Goal: Share content: Share content

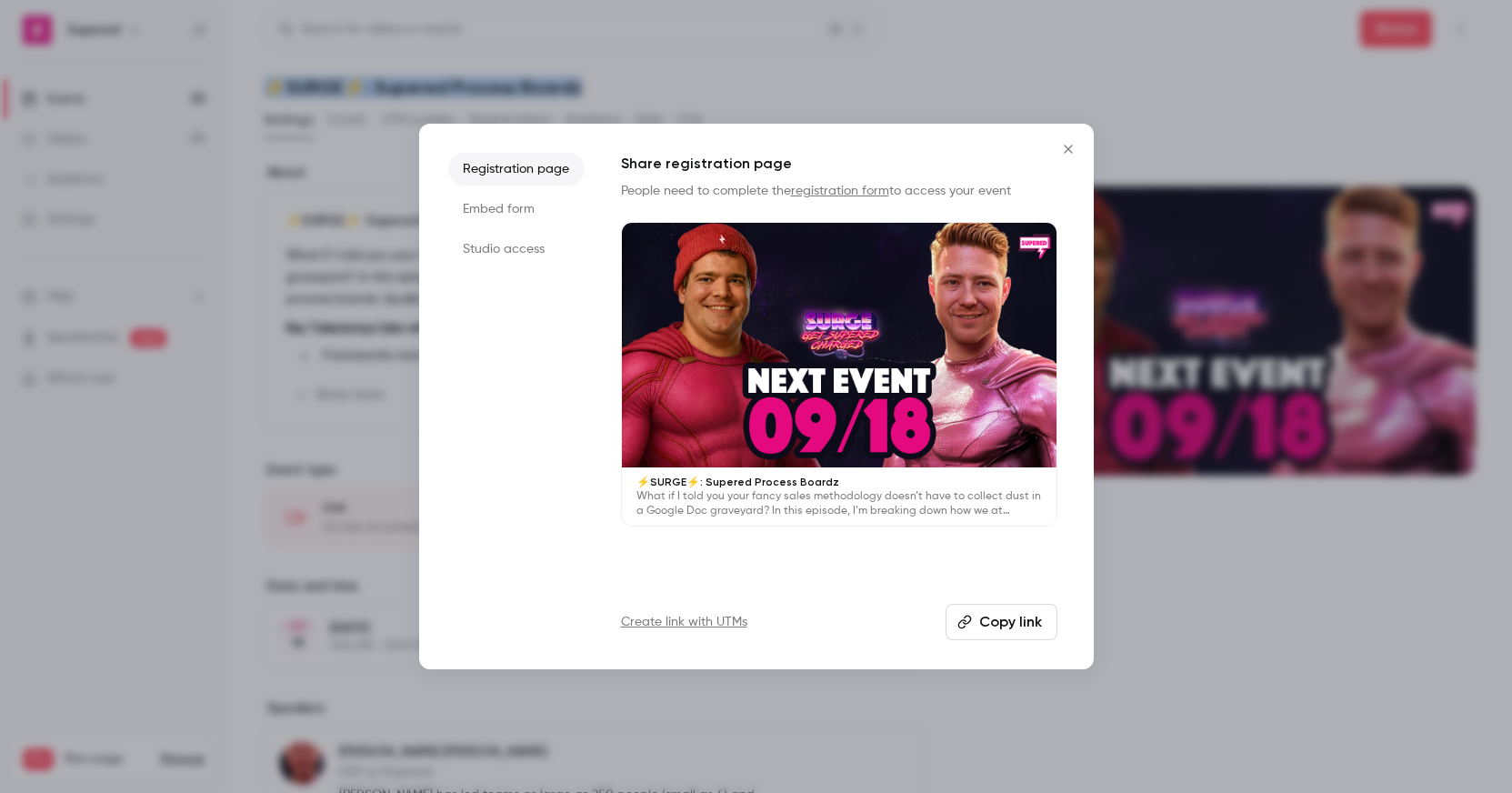
click at [1061, 149] on icon "Close" at bounding box center [1069, 149] width 22 height 15
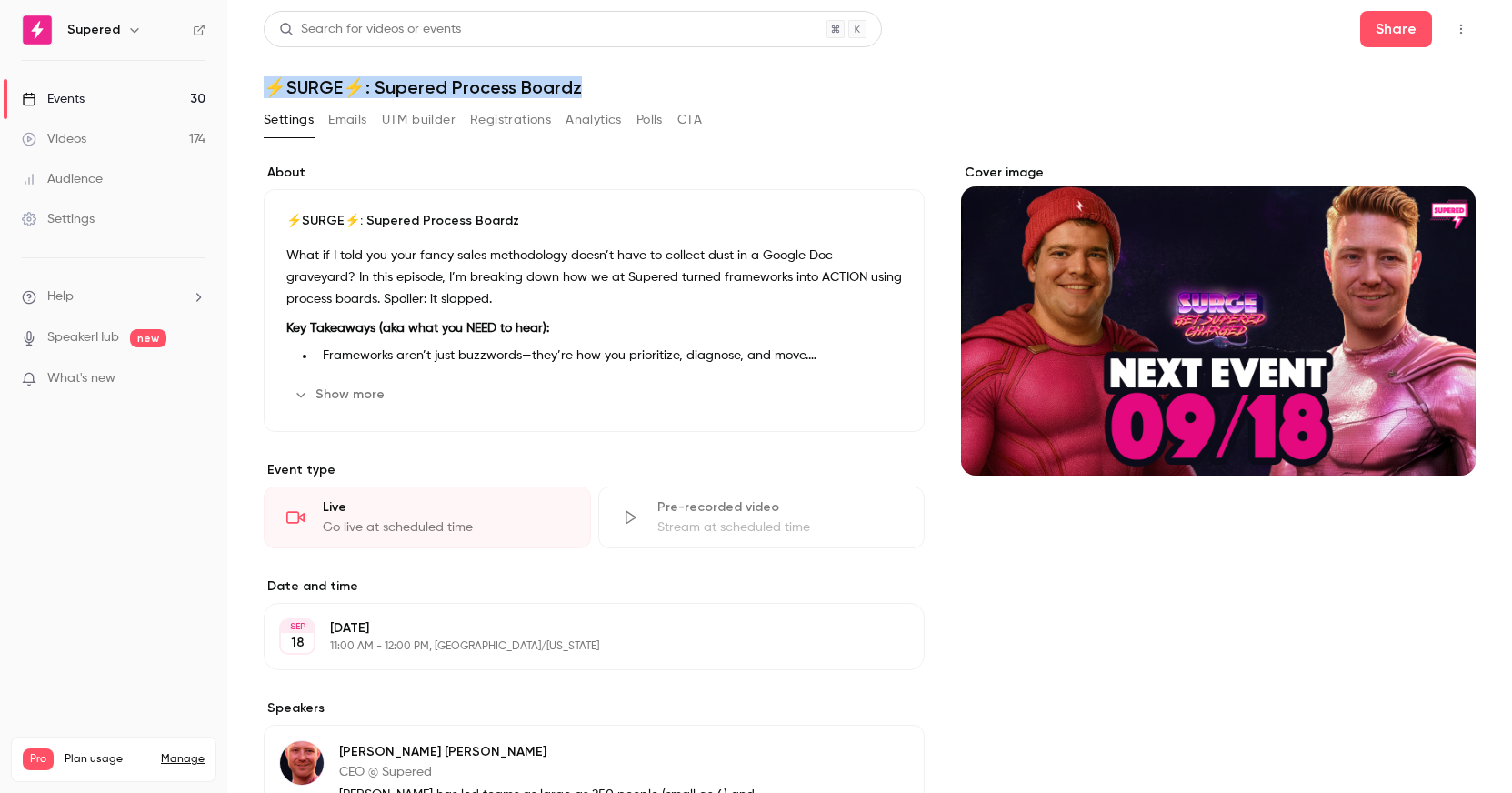
click at [127, 32] on icon "button" at bounding box center [134, 31] width 15 height 15
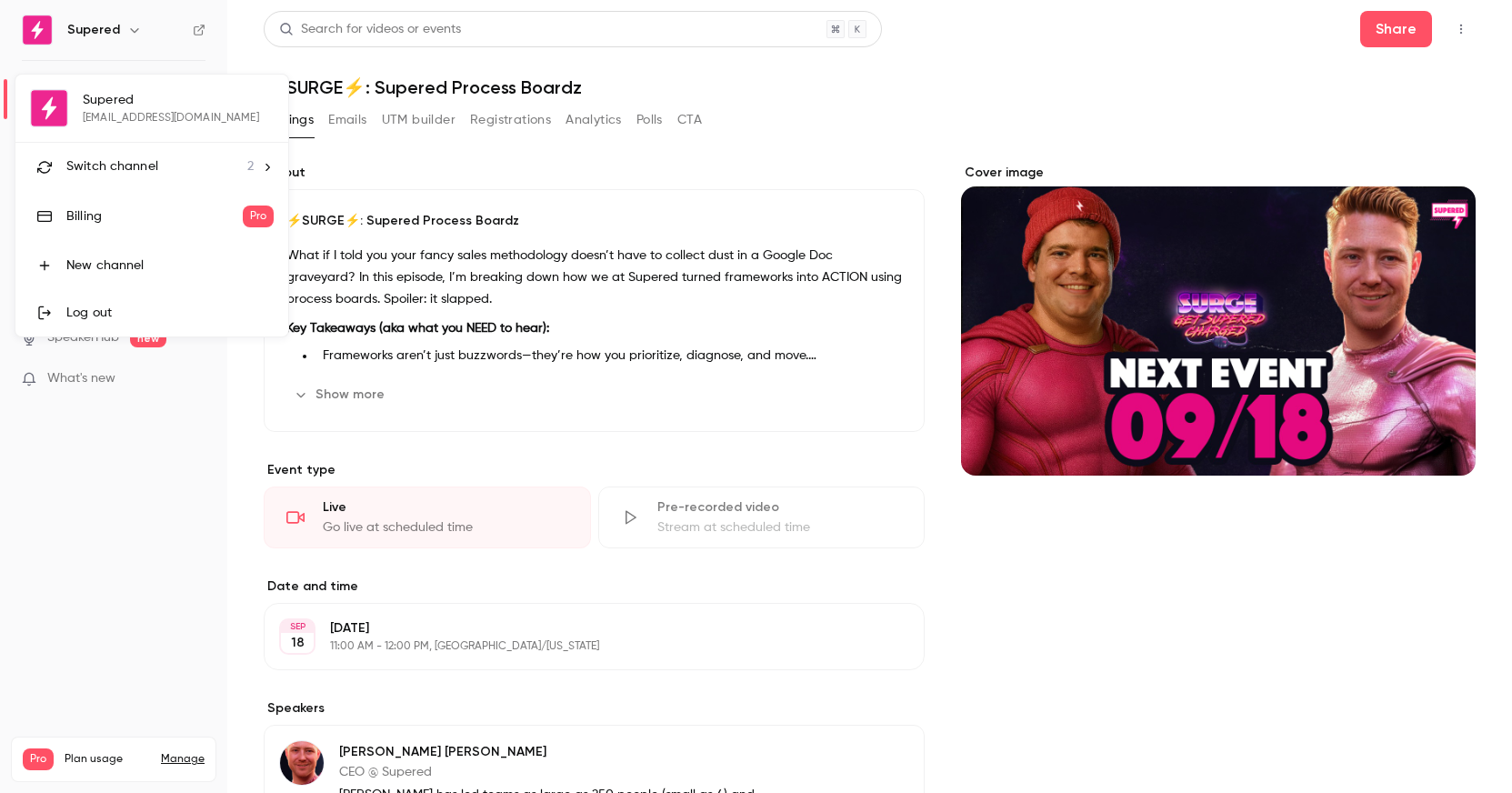
click at [572, 179] on div at bounding box center [756, 396] width 1512 height 793
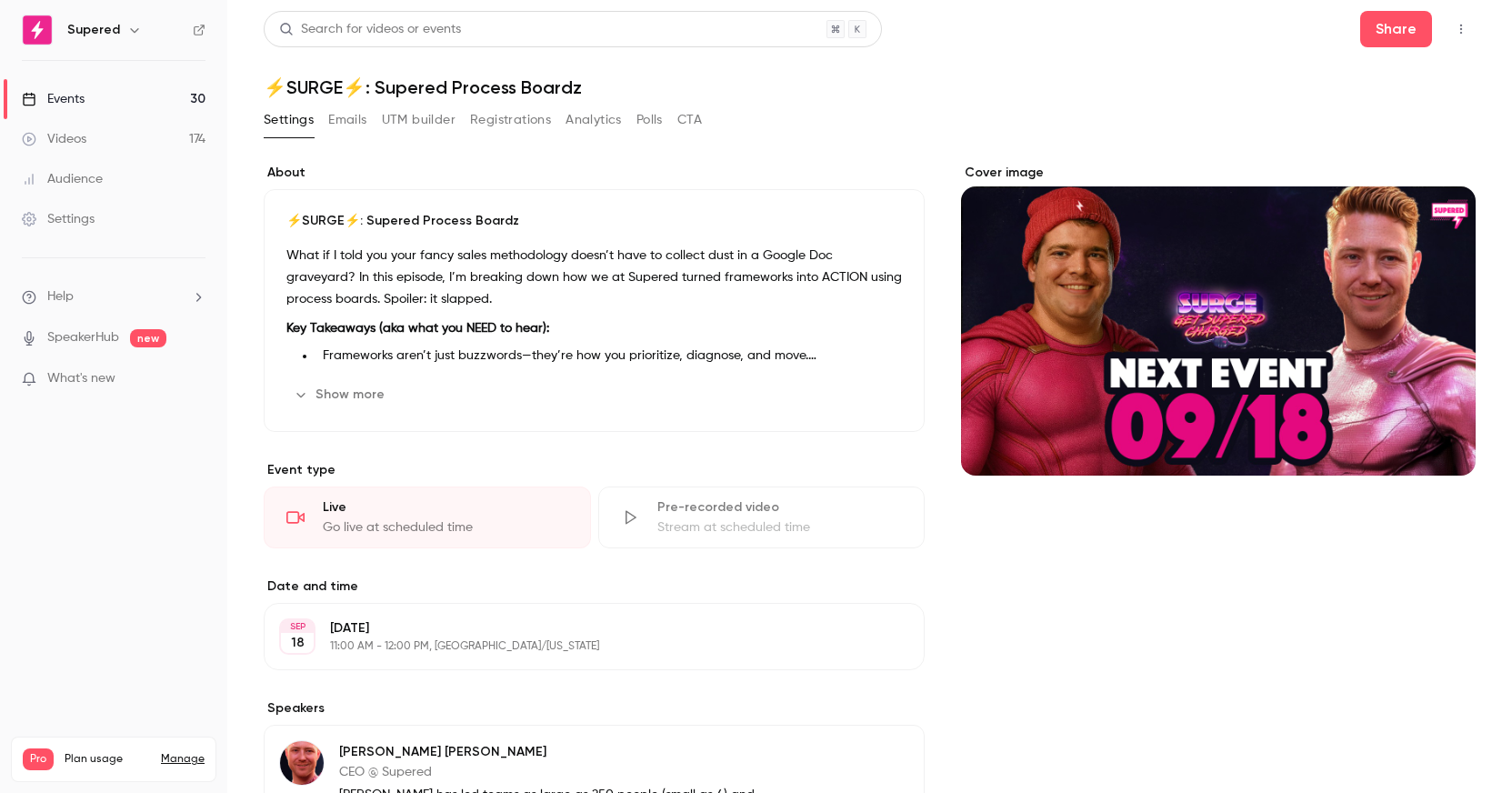
drag, startPoint x: 50, startPoint y: 94, endPoint x: 65, endPoint y: 96, distance: 15.1
click at [51, 94] on div "Events" at bounding box center [54, 99] width 63 height 19
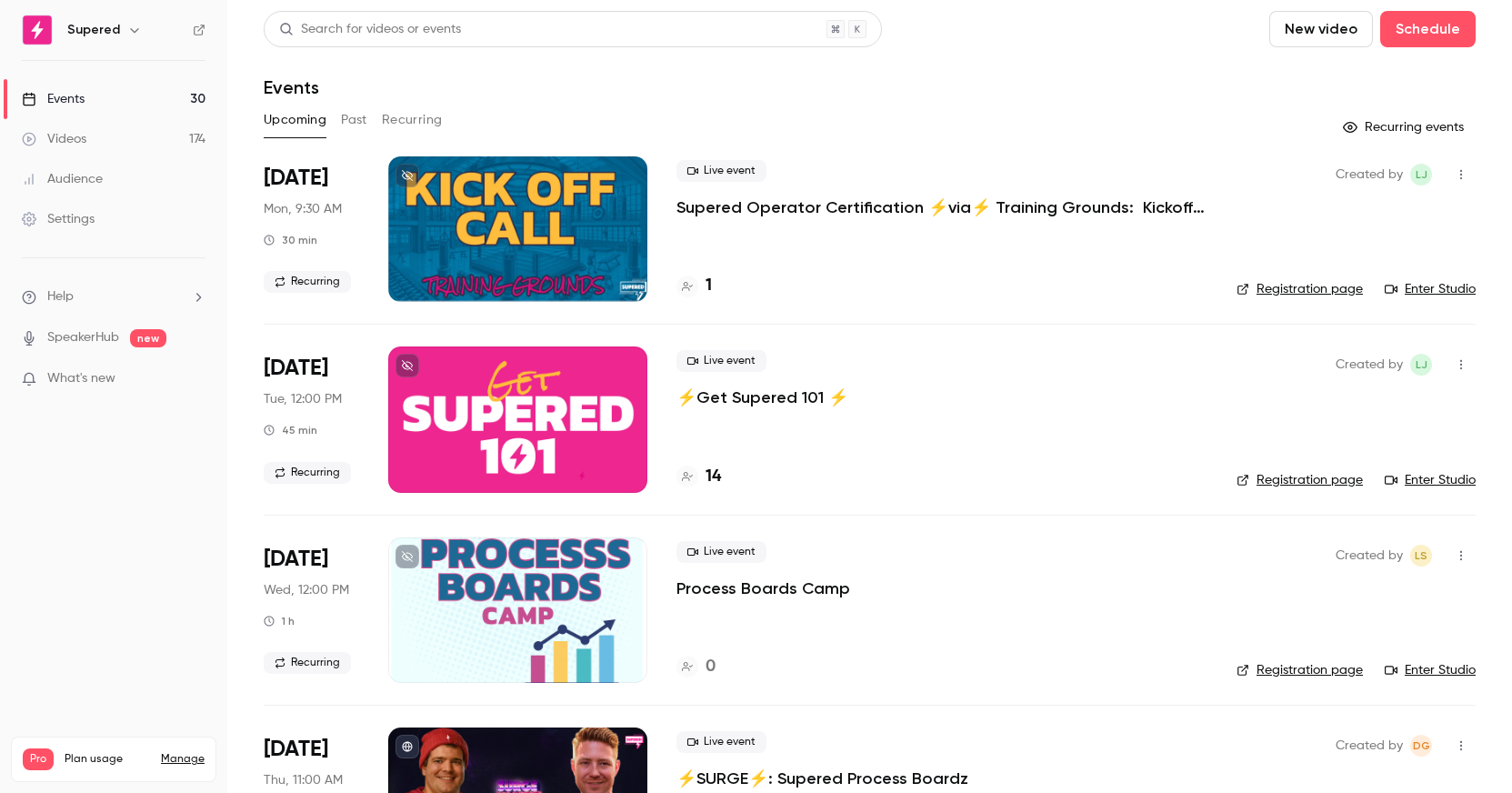
drag, startPoint x: 346, startPoint y: 118, endPoint x: 389, endPoint y: 118, distance: 43.0
click at [347, 118] on button "Past" at bounding box center [354, 120] width 26 height 29
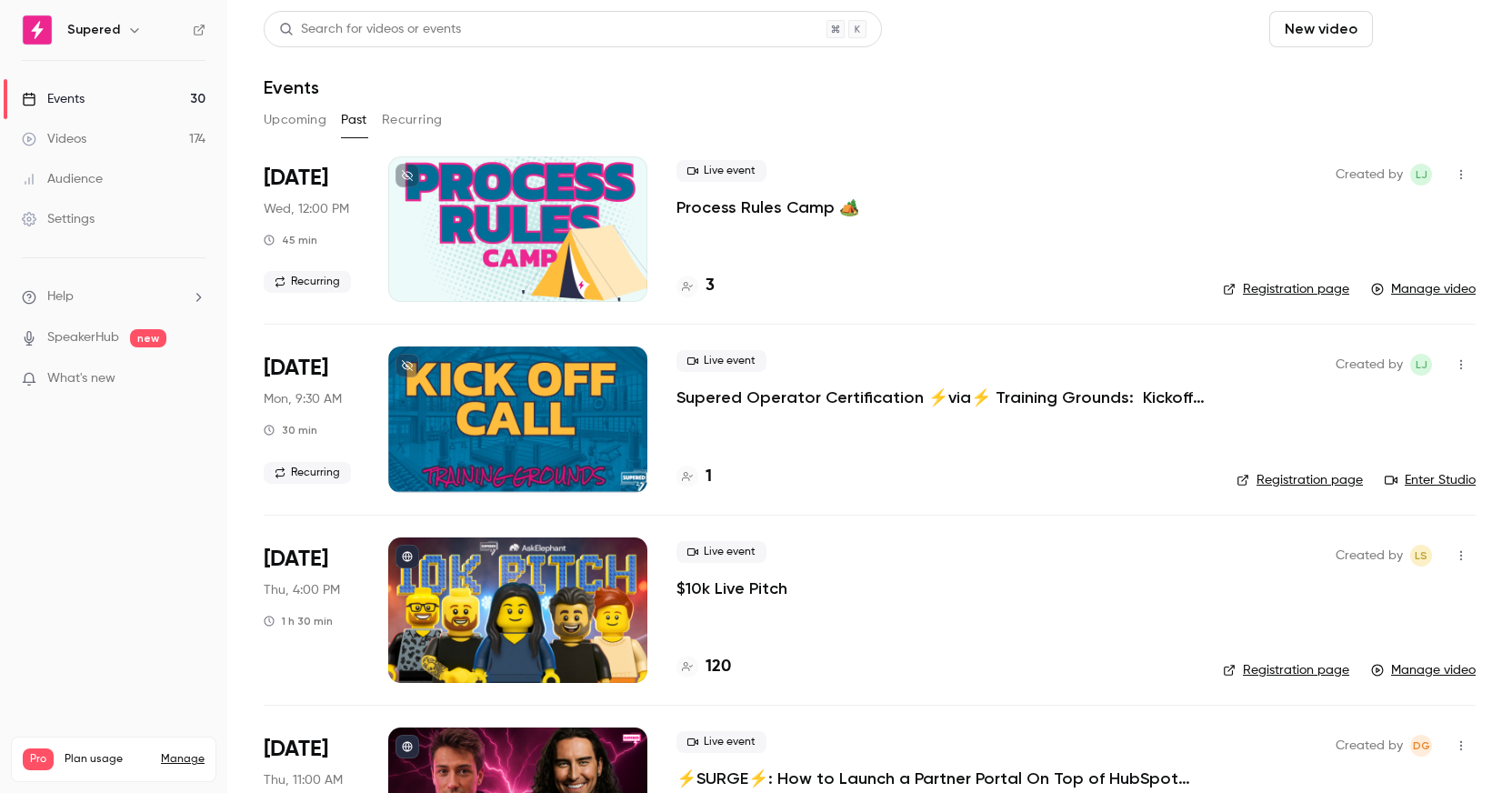
click at [1420, 28] on button "Schedule" at bounding box center [1428, 29] width 95 height 36
click at [1117, 135] on div at bounding box center [756, 396] width 1512 height 793
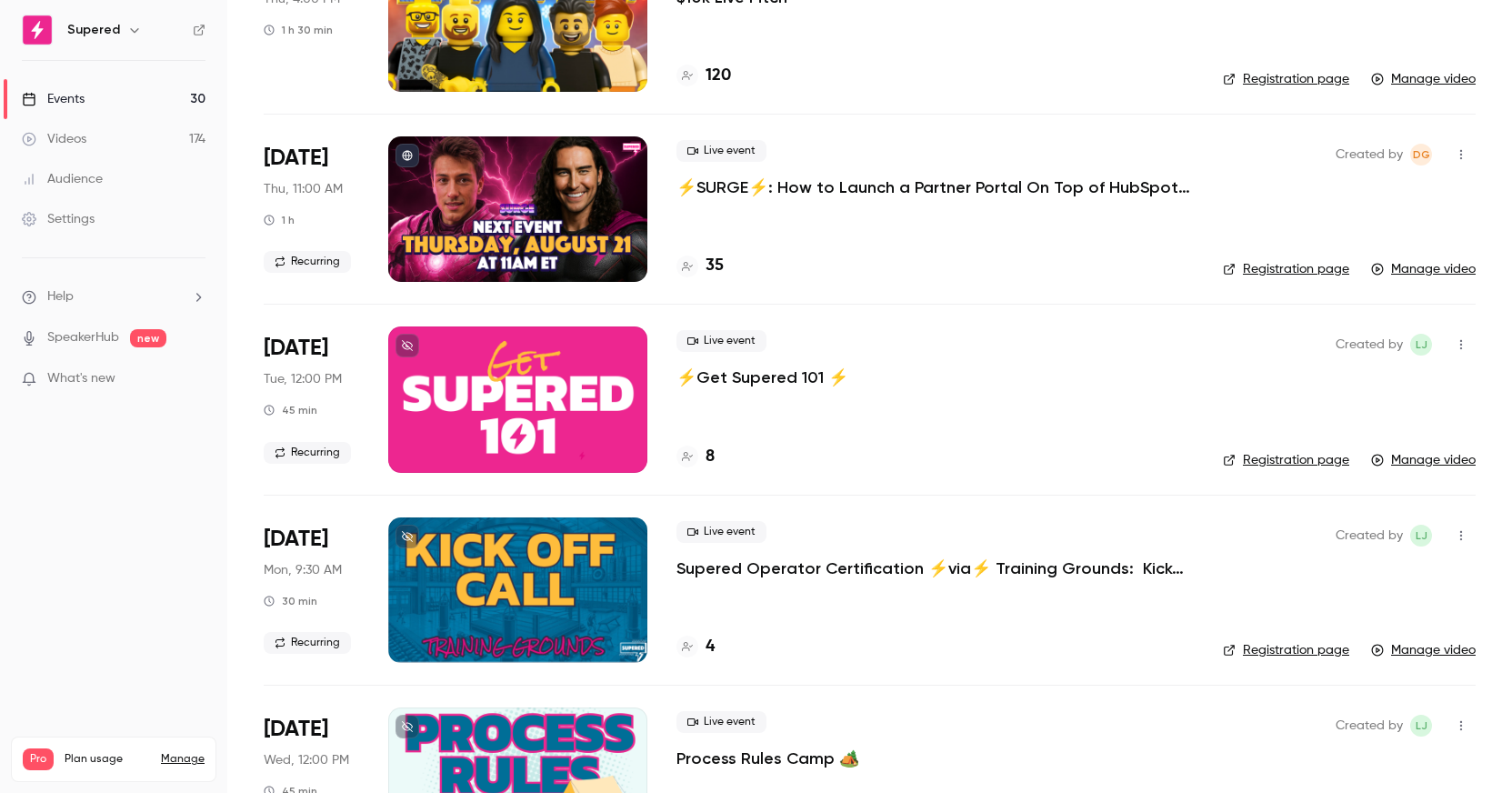
scroll to position [763, 0]
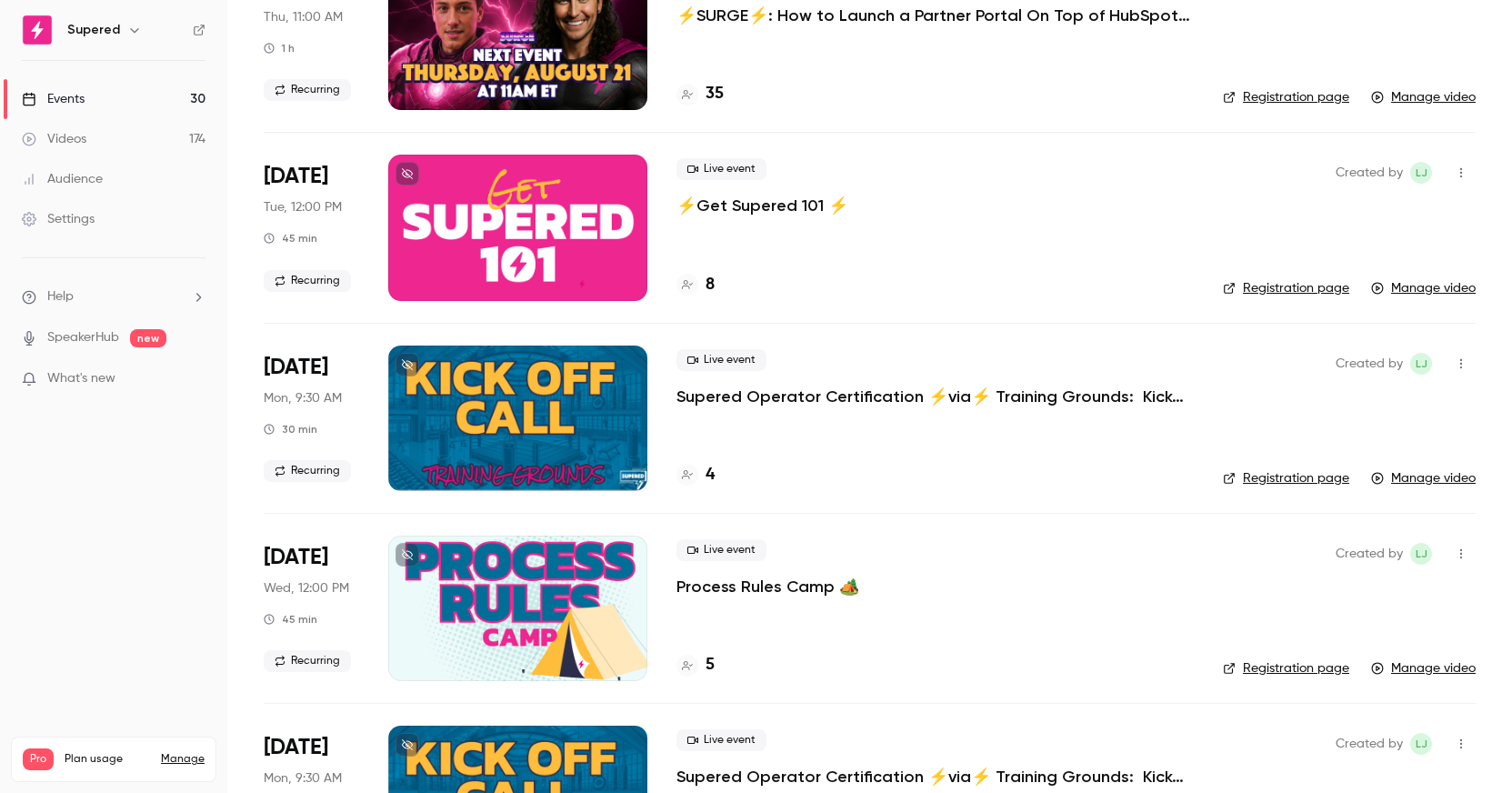
click at [515, 223] on div at bounding box center [518, 227] width 260 height 146
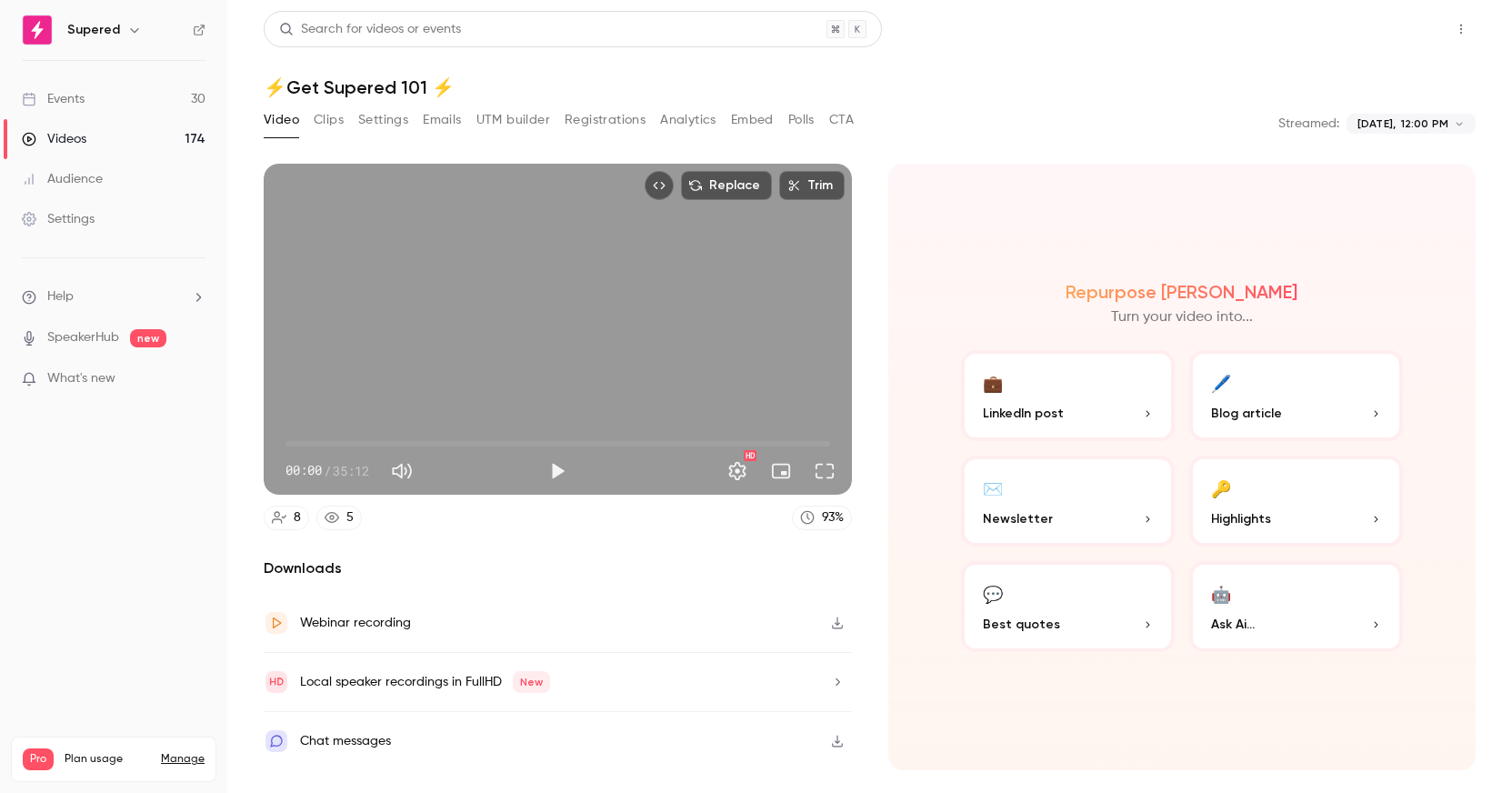
click at [1400, 39] on button "Share" at bounding box center [1395, 29] width 71 height 36
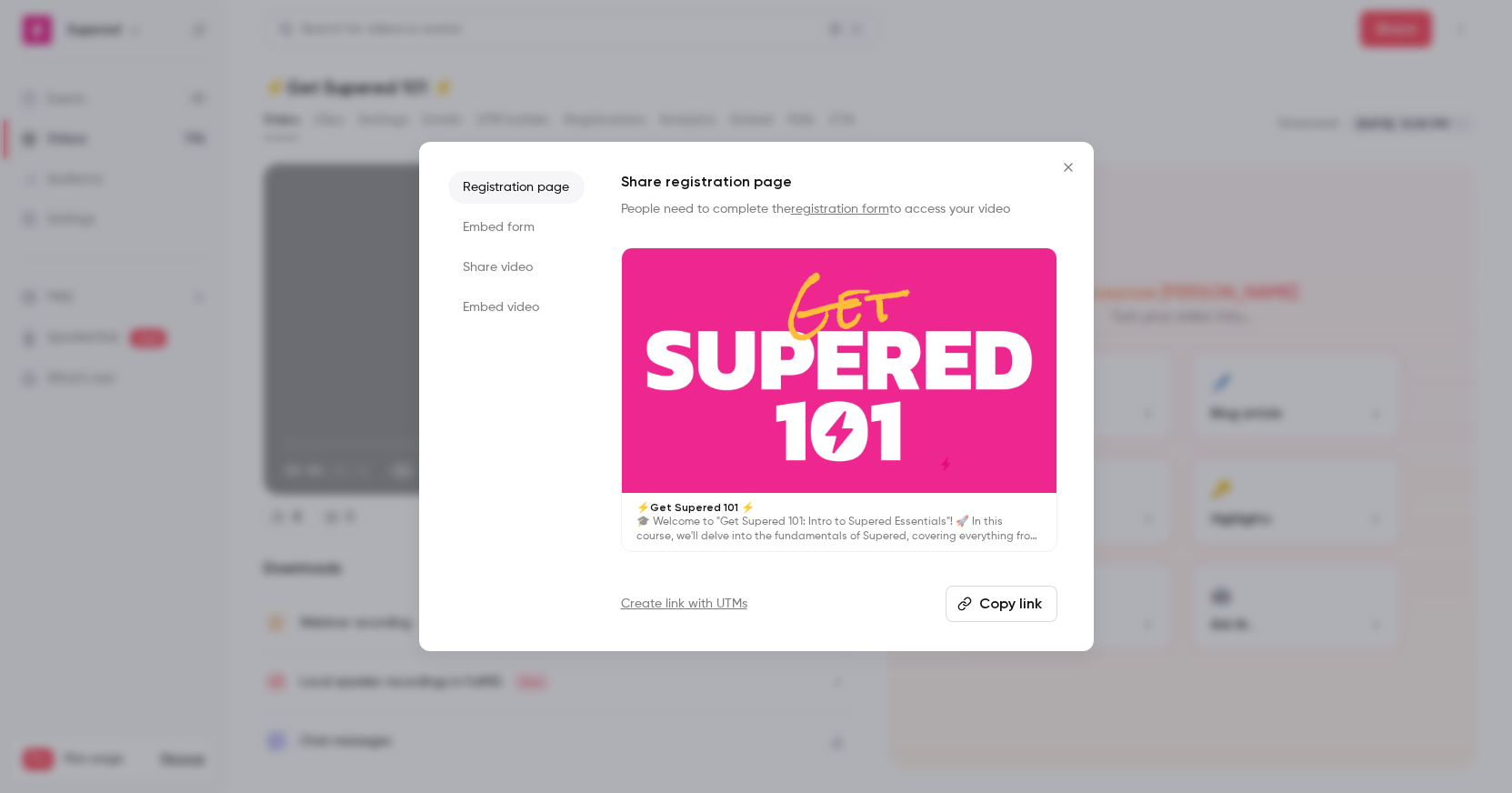
click at [1017, 595] on button "Copy link" at bounding box center [1001, 604] width 112 height 36
click at [1067, 161] on icon "Close" at bounding box center [1069, 168] width 22 height 15
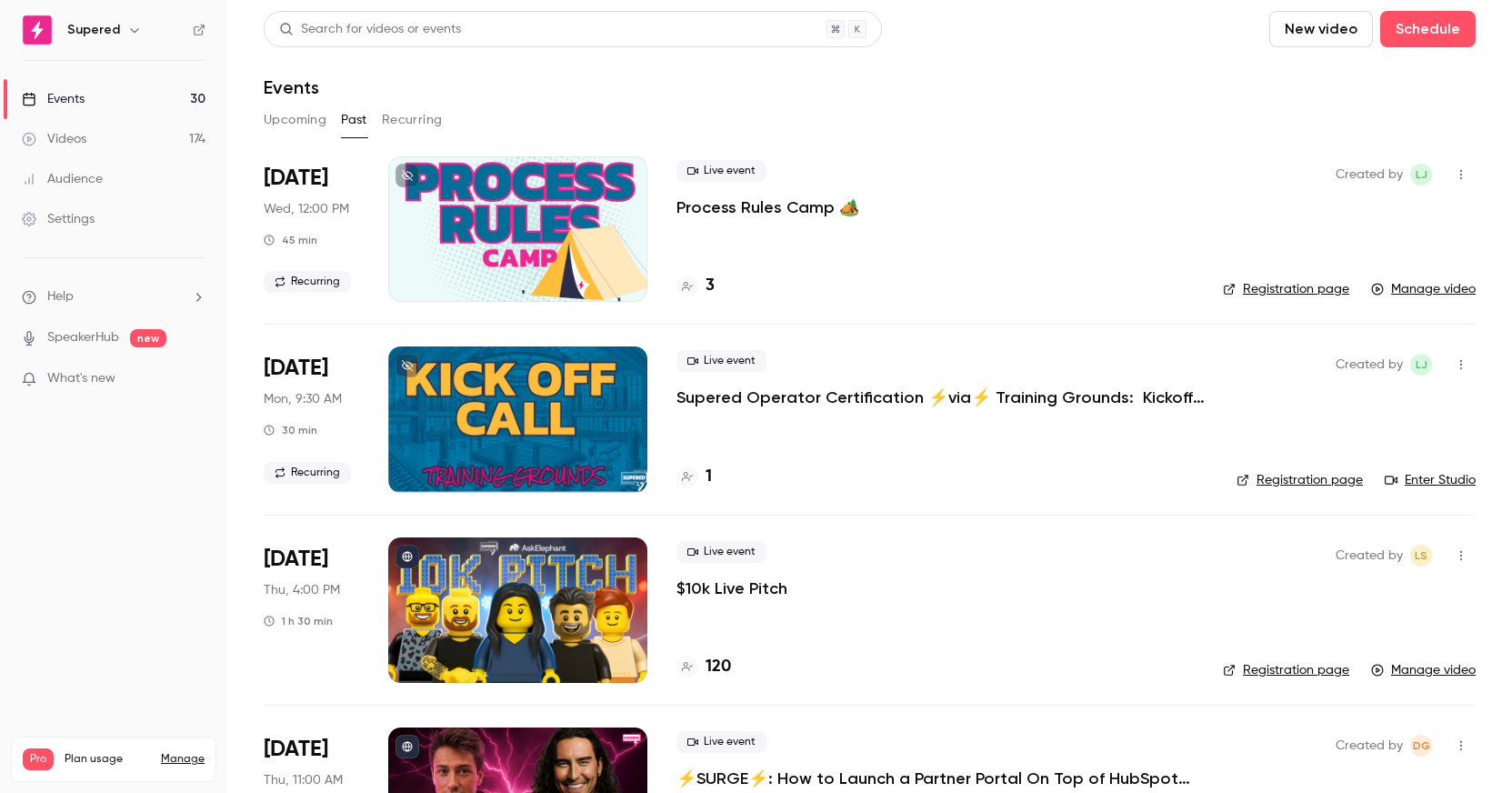
click at [500, 225] on div at bounding box center [518, 229] width 260 height 146
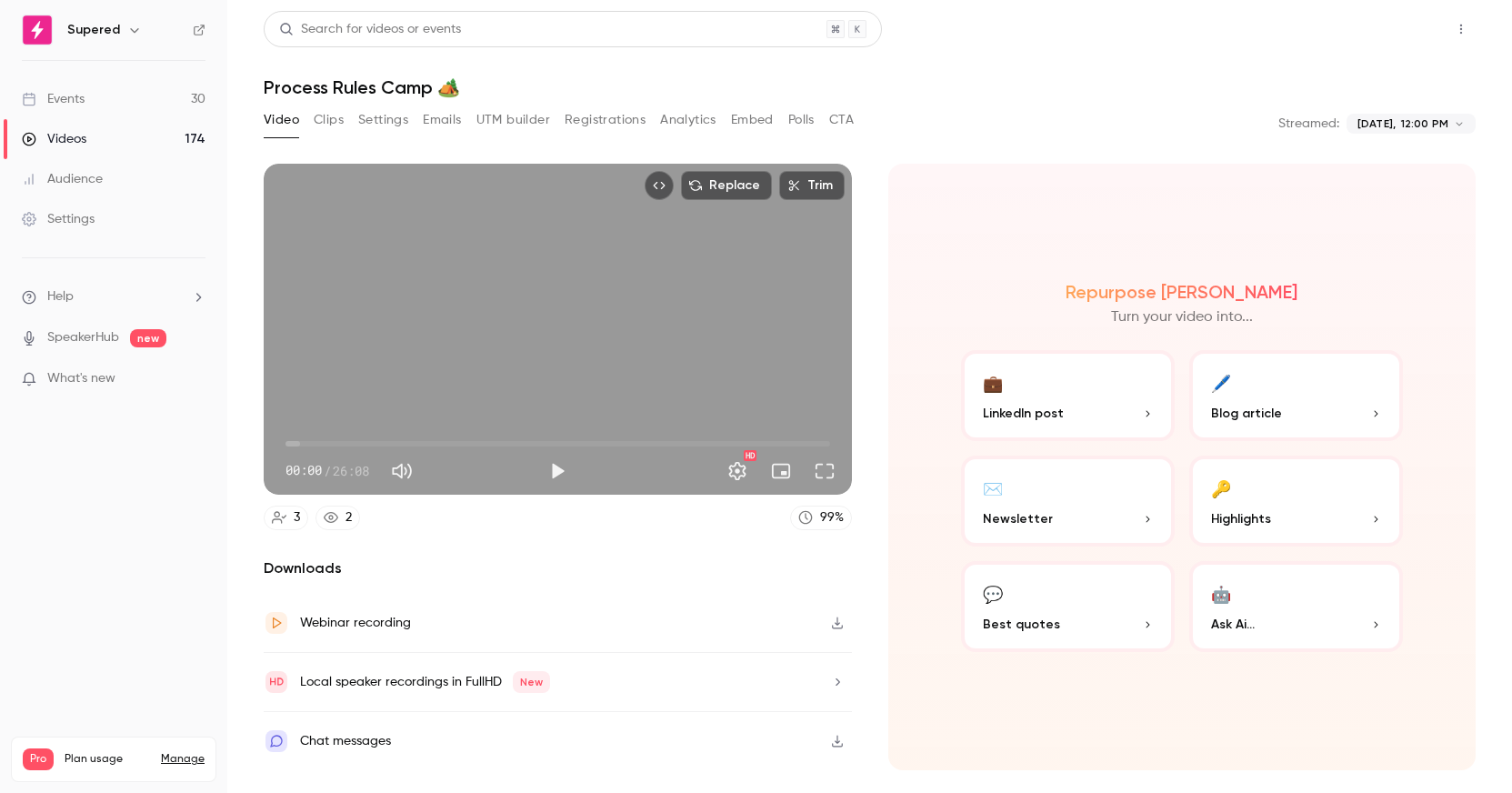
click at [1404, 28] on button "Share" at bounding box center [1395, 29] width 71 height 36
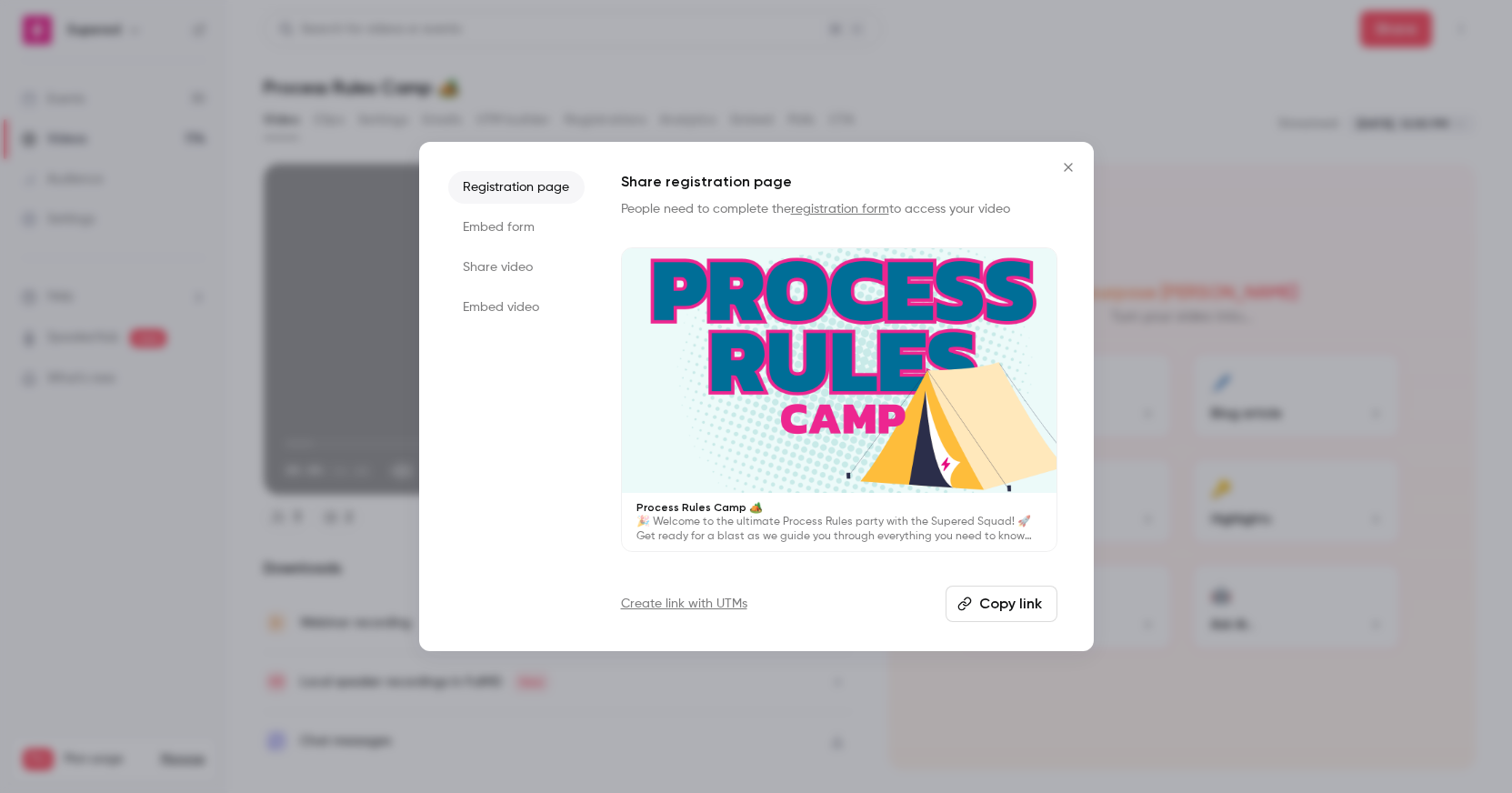
drag, startPoint x: 1007, startPoint y: 606, endPoint x: 977, endPoint y: 578, distance: 41.0
click at [1007, 605] on button "Copy link" at bounding box center [1001, 604] width 112 height 36
click at [1074, 166] on icon "Close" at bounding box center [1069, 168] width 22 height 15
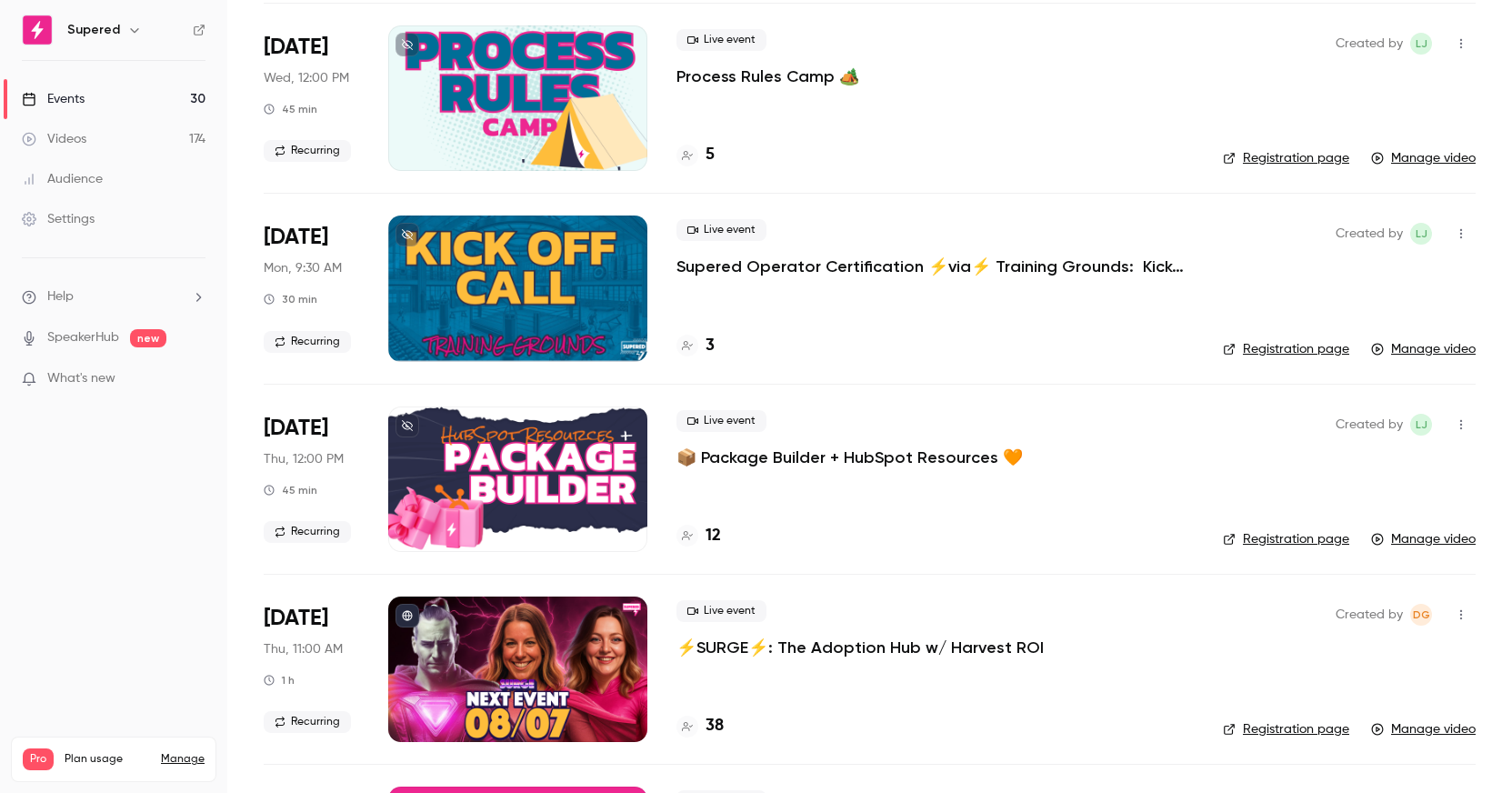
scroll to position [1277, 0]
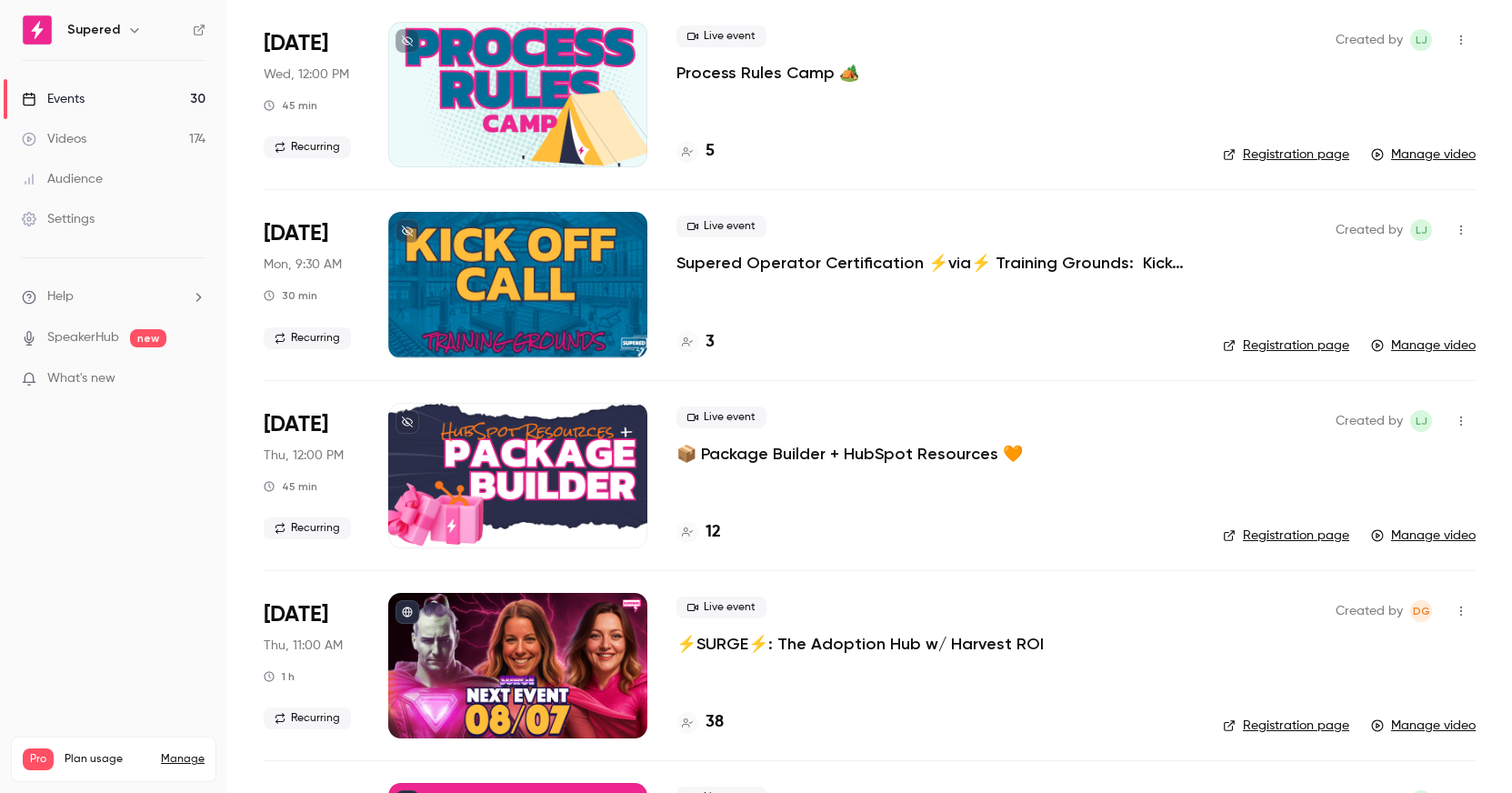
click at [819, 464] on p "📦 Package Builder + HubSpot Resources 🧡" at bounding box center [850, 454] width 347 height 22
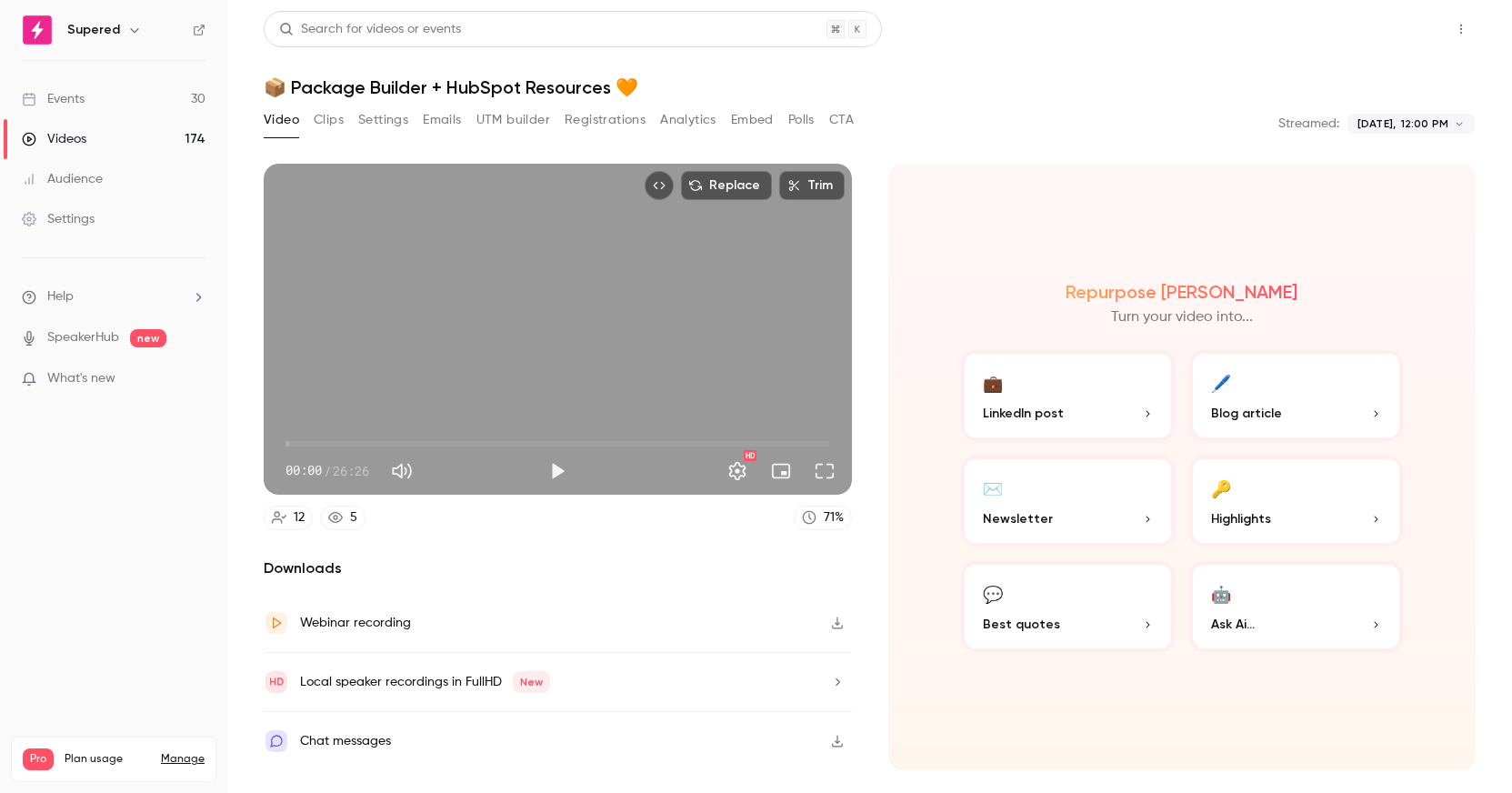
click at [1398, 26] on button "Share" at bounding box center [1395, 29] width 71 height 36
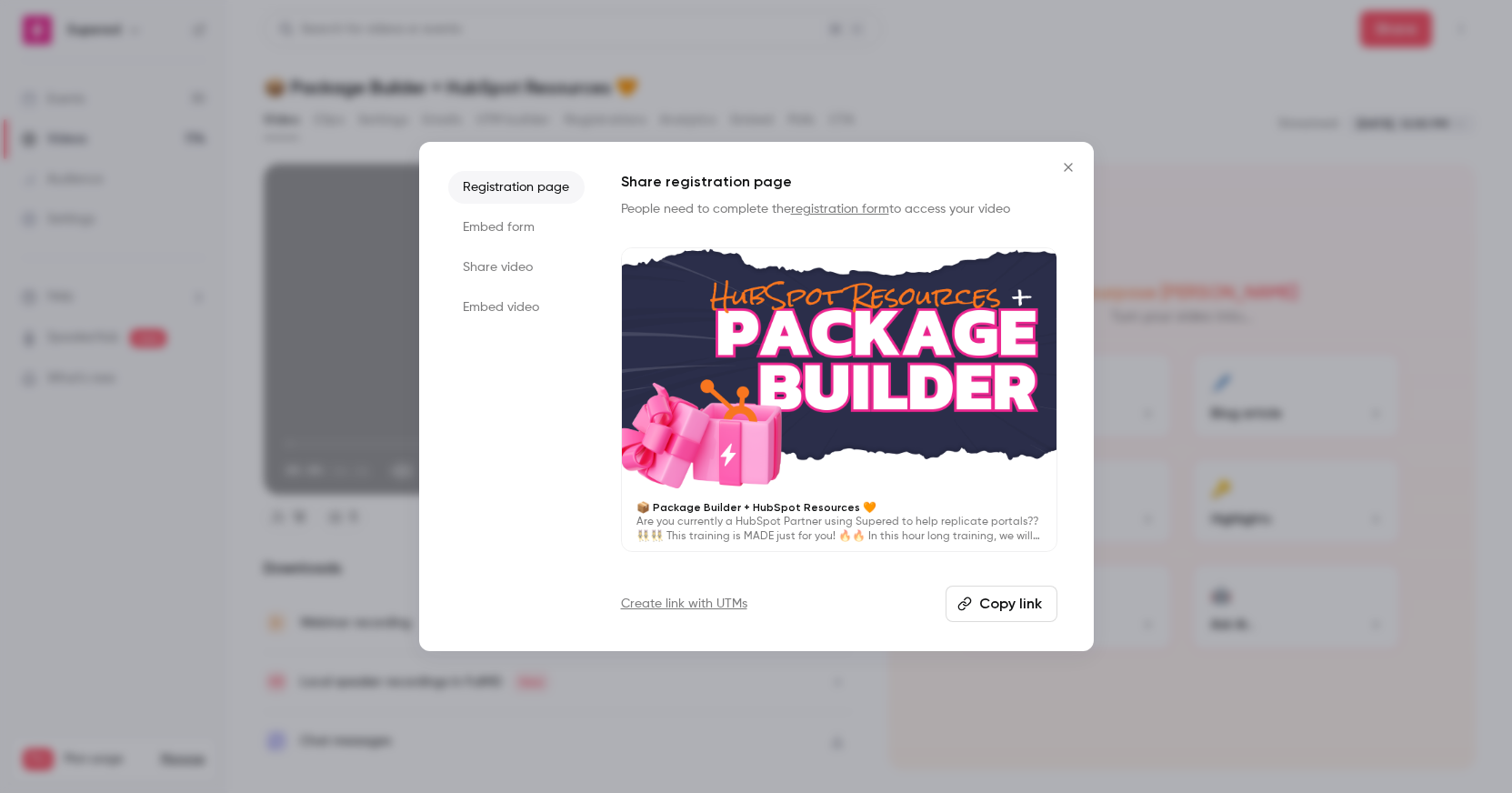
click at [1012, 613] on button "Copy link" at bounding box center [1001, 604] width 112 height 36
